Goal: Find specific page/section: Find specific page/section

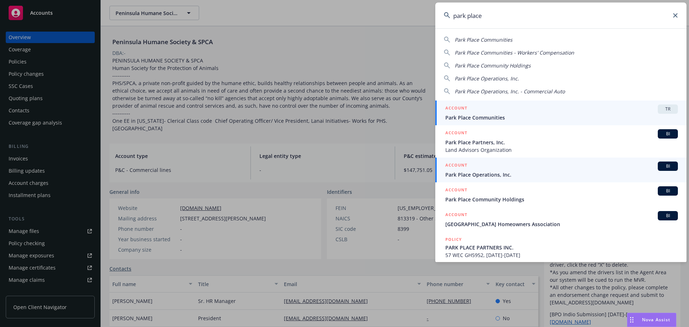
type input "park place"
click at [505, 170] on div "ACCOUNT BI" at bounding box center [561, 165] width 232 height 9
